Goal: Task Accomplishment & Management: Manage account settings

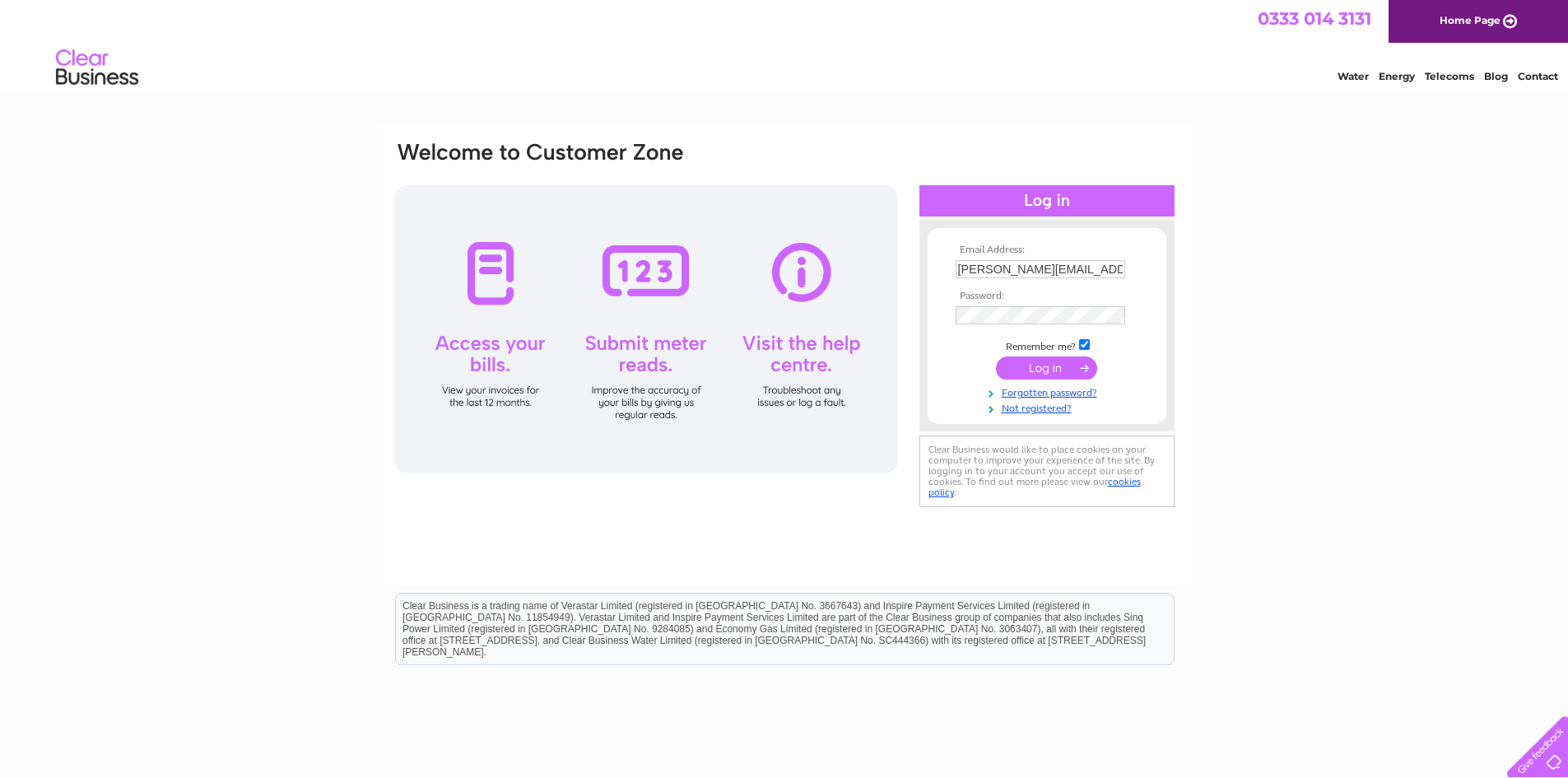
click at [1049, 371] on input "submit" at bounding box center [1046, 367] width 101 height 23
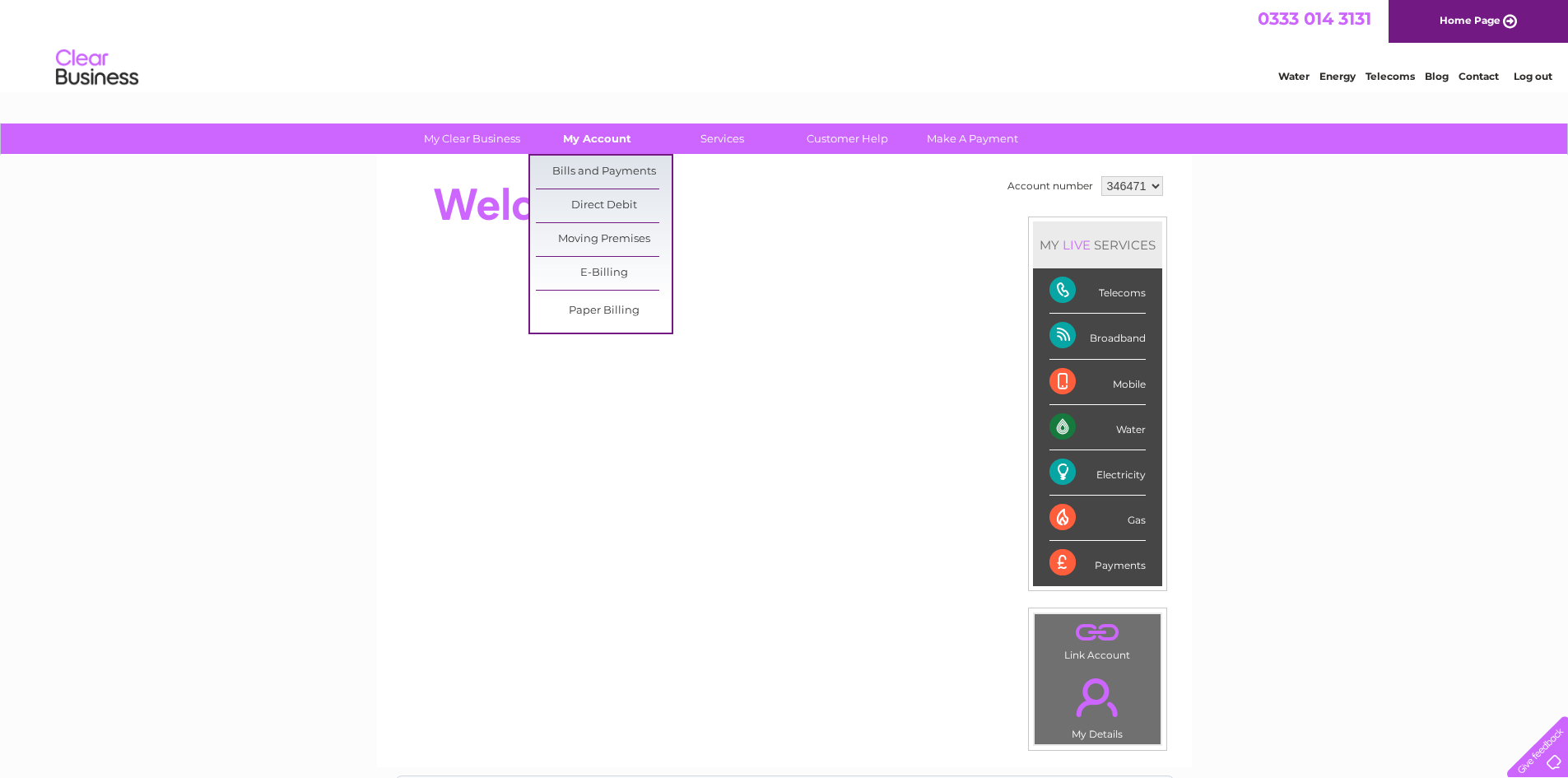
click at [597, 139] on link "My Account" at bounding box center [597, 138] width 136 height 30
click at [591, 167] on link "Bills and Payments" at bounding box center [603, 172] width 136 height 33
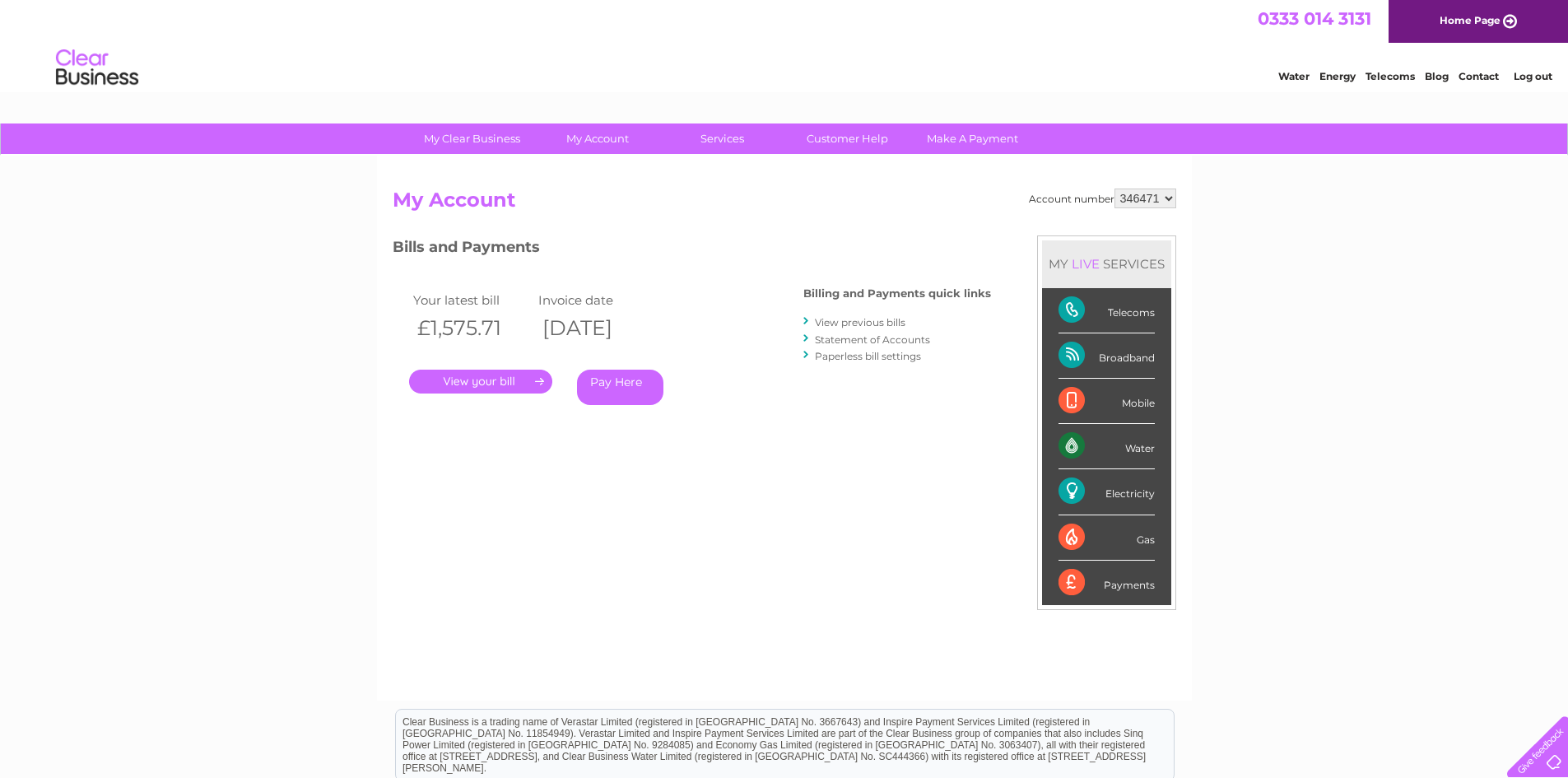
click at [1170, 198] on select "346471 442954 445424 448133 450020" at bounding box center [1145, 198] width 62 height 20
select select "448133"
click at [1114, 188] on select "346471 442954 445424 448133 450020" at bounding box center [1145, 198] width 62 height 20
click at [876, 322] on link "View previous bills" at bounding box center [860, 322] width 90 height 12
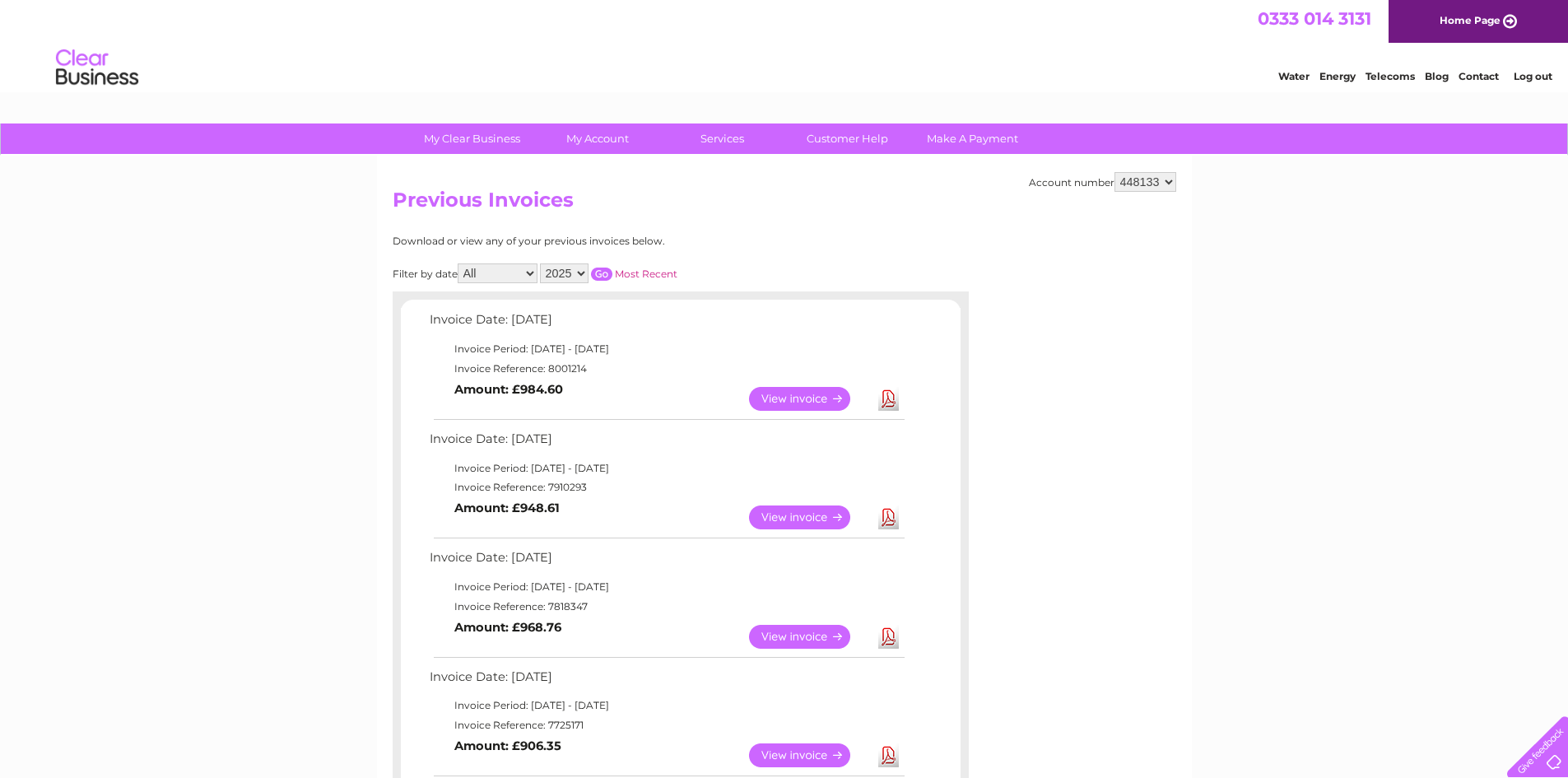
click at [804, 518] on link "View" at bounding box center [809, 518] width 121 height 24
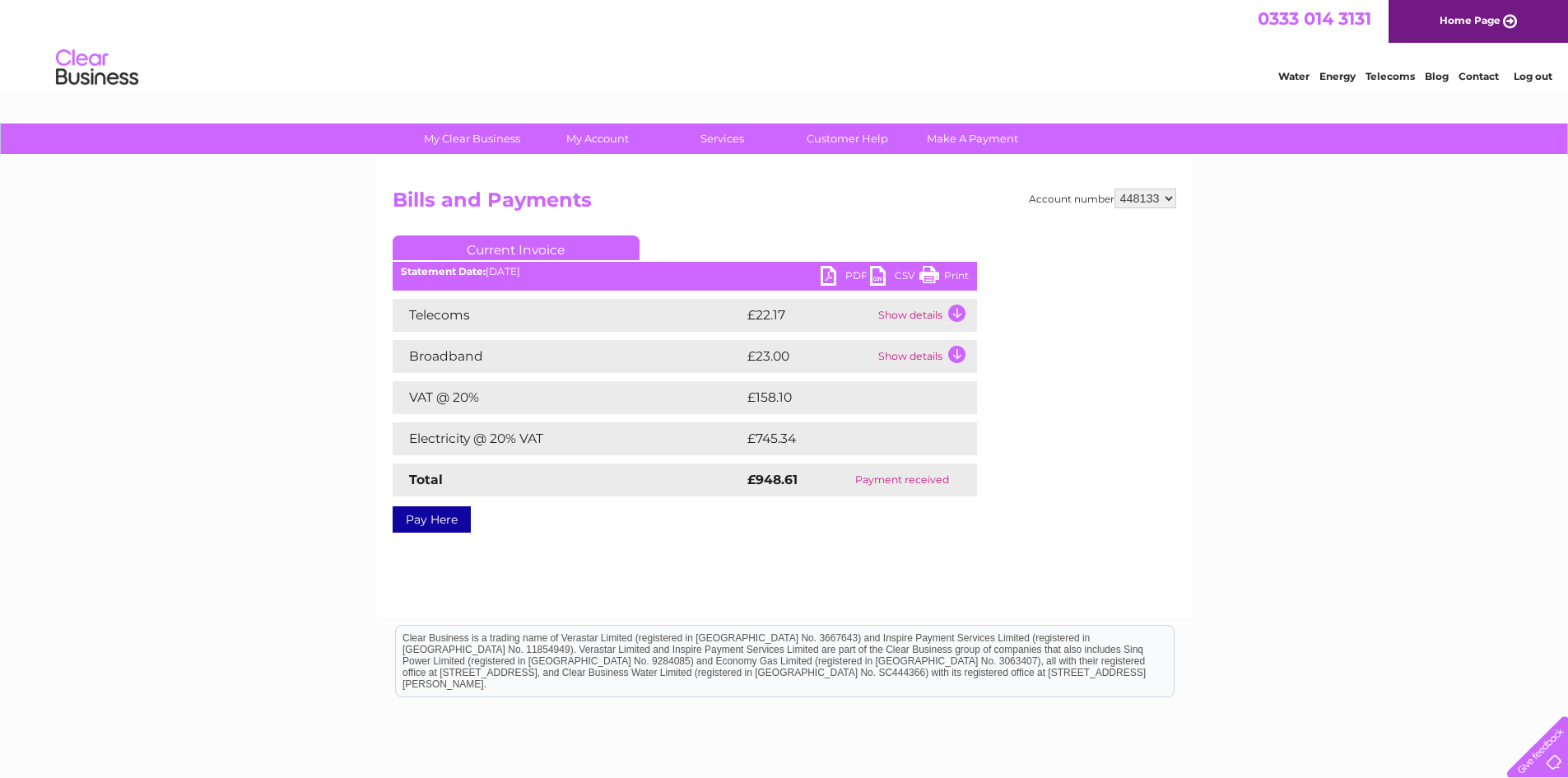
click at [823, 274] on link "PDF" at bounding box center [844, 278] width 49 height 24
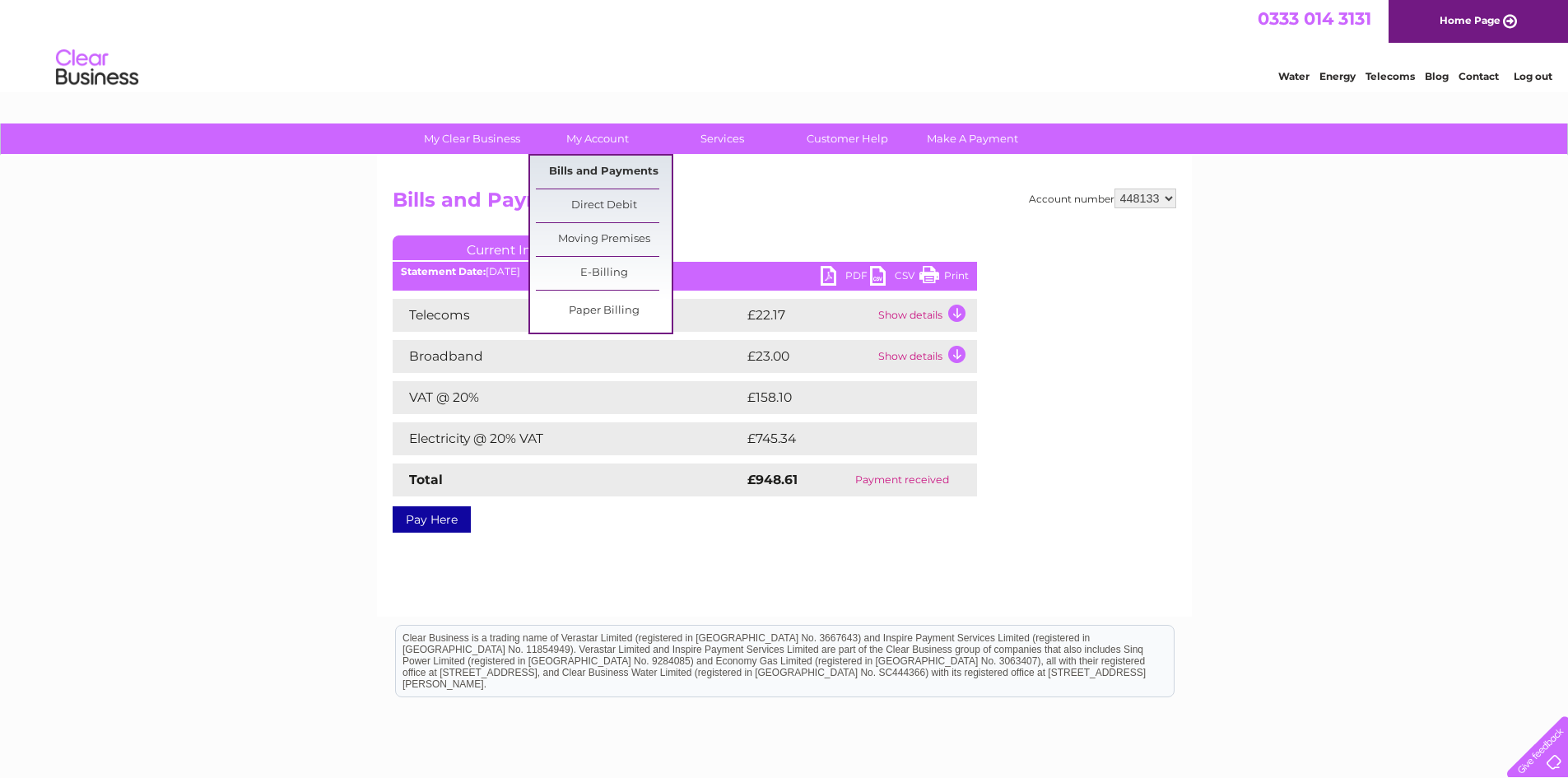
click at [601, 163] on link "Bills and Payments" at bounding box center [603, 172] width 136 height 33
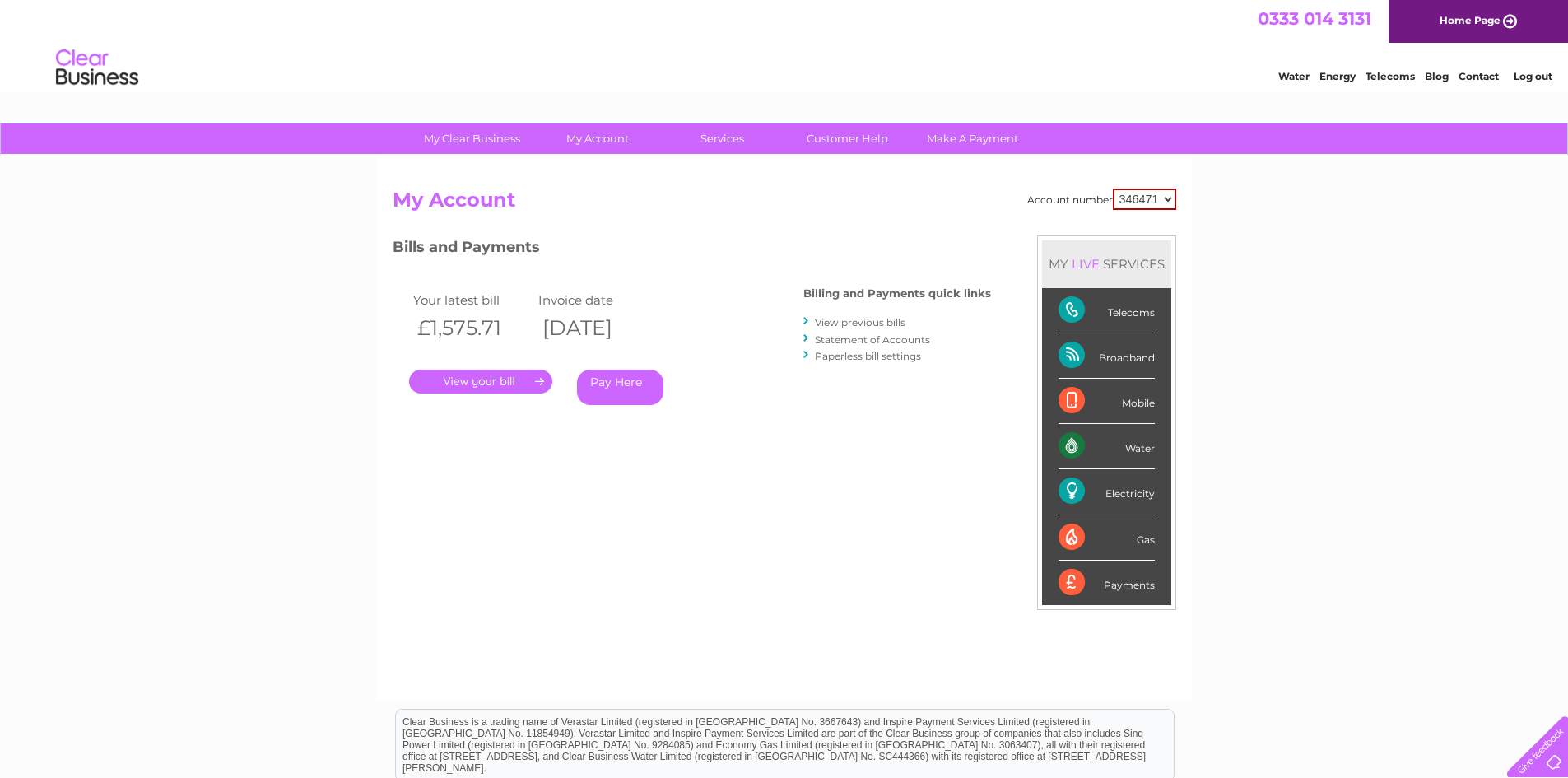
click at [1171, 199] on select "346471 442954 445424 448133 450020" at bounding box center [1144, 199] width 64 height 21
select select "448133"
click at [1112, 188] on select "346471 442954 445424 448133 450020" at bounding box center [1144, 199] width 64 height 21
click at [487, 376] on link "." at bounding box center [481, 382] width 144 height 24
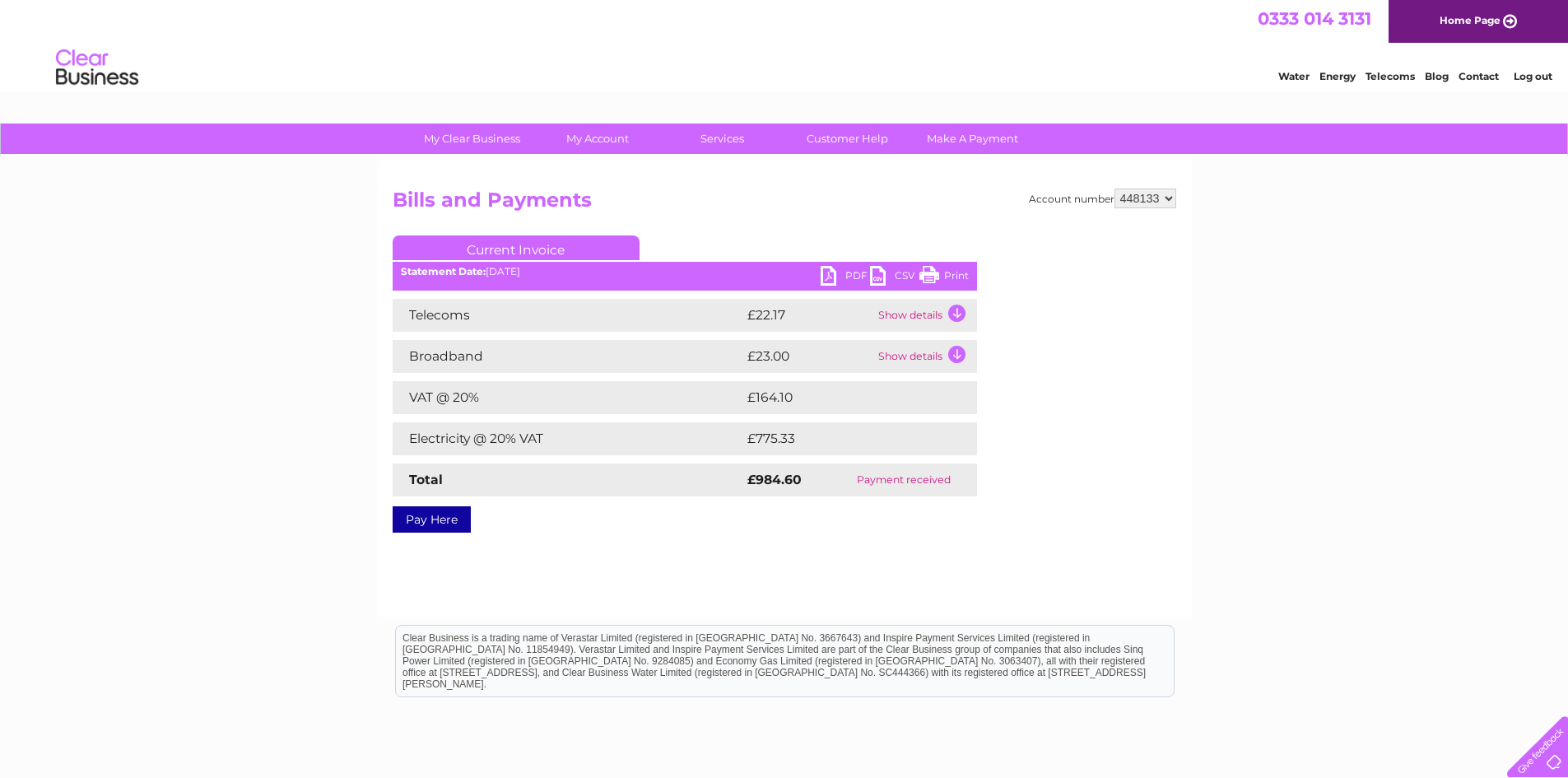
click at [828, 270] on link "PDF" at bounding box center [844, 278] width 49 height 24
